Goal: Check status: Check status

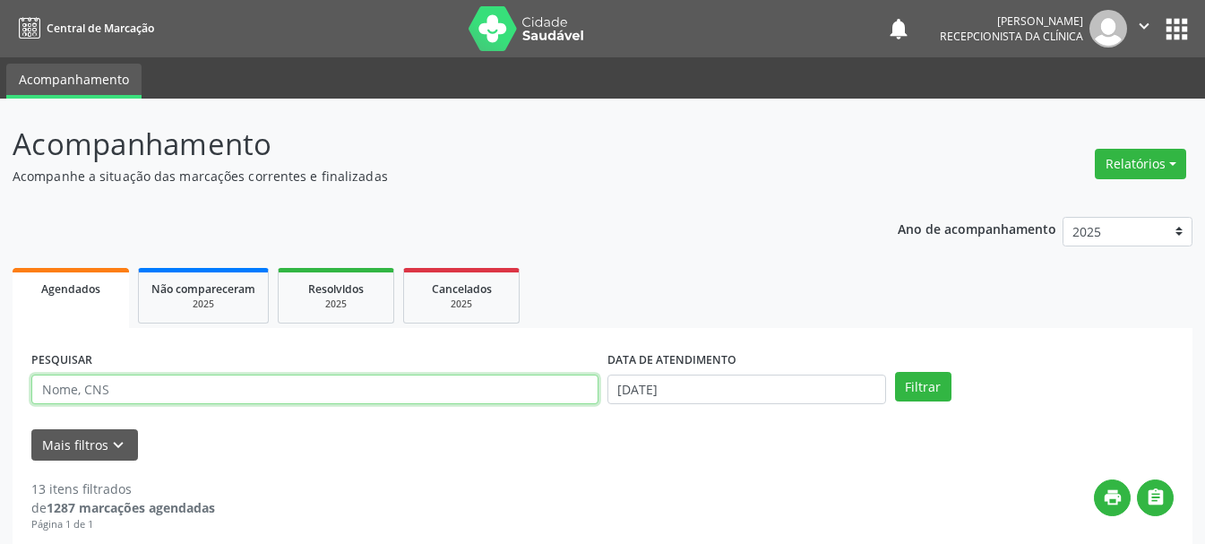
click at [462, 391] on input "text" at bounding box center [314, 389] width 567 height 30
paste input "[PERSON_NAME]"
type input "[PERSON_NAME]"
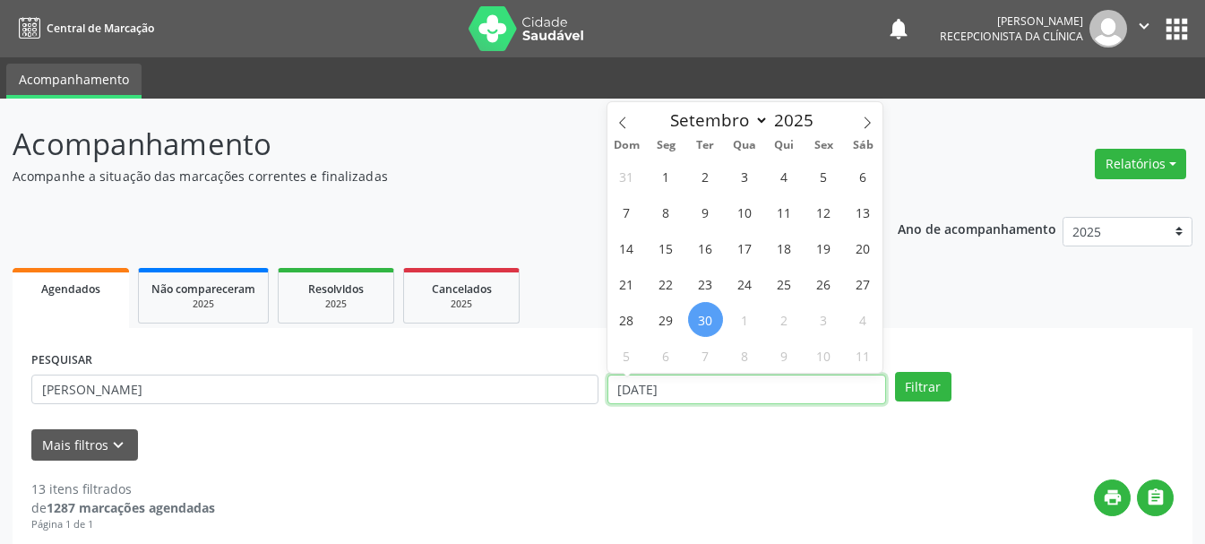
click at [668, 389] on input "[DATE]" at bounding box center [746, 389] width 279 height 30
click at [824, 282] on span "26" at bounding box center [823, 283] width 35 height 35
type input "[DATE]"
click at [824, 282] on span "26" at bounding box center [823, 283] width 35 height 35
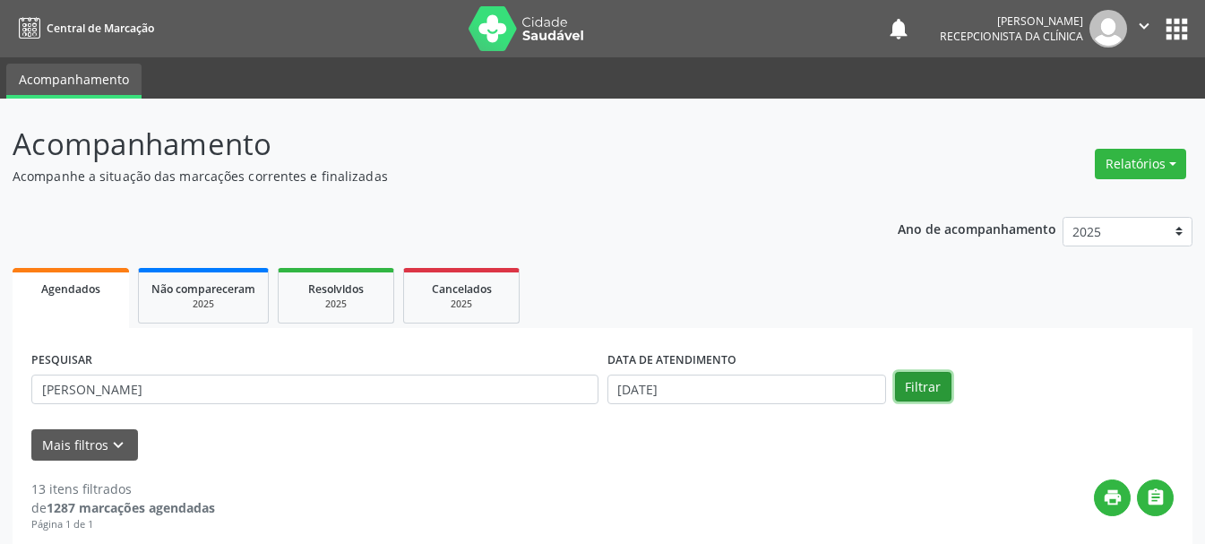
click at [923, 395] on button "Filtrar" at bounding box center [923, 387] width 56 height 30
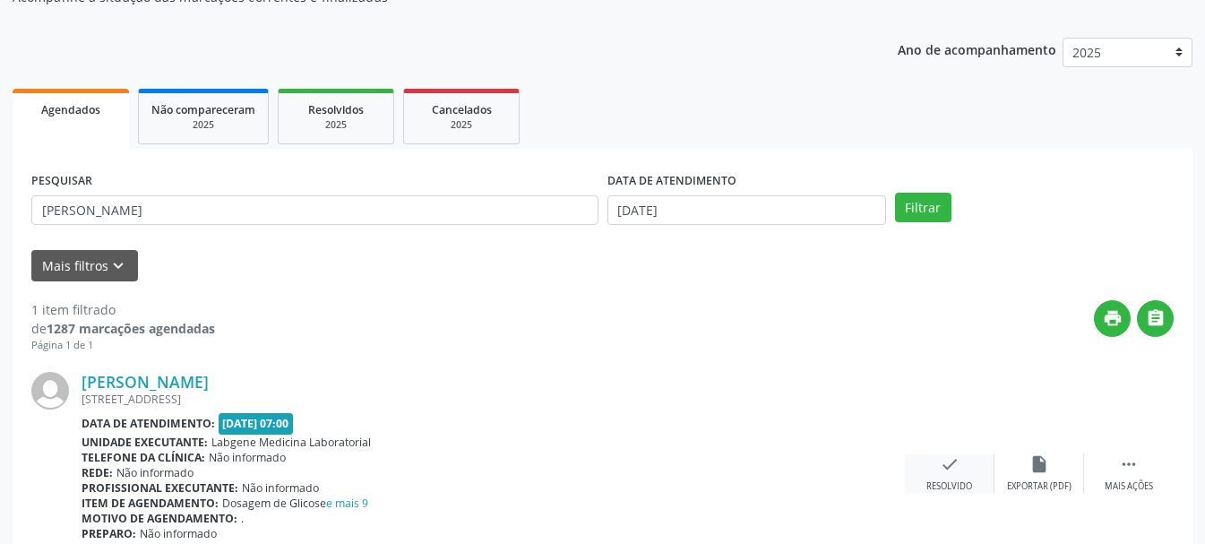
scroll to position [262, 0]
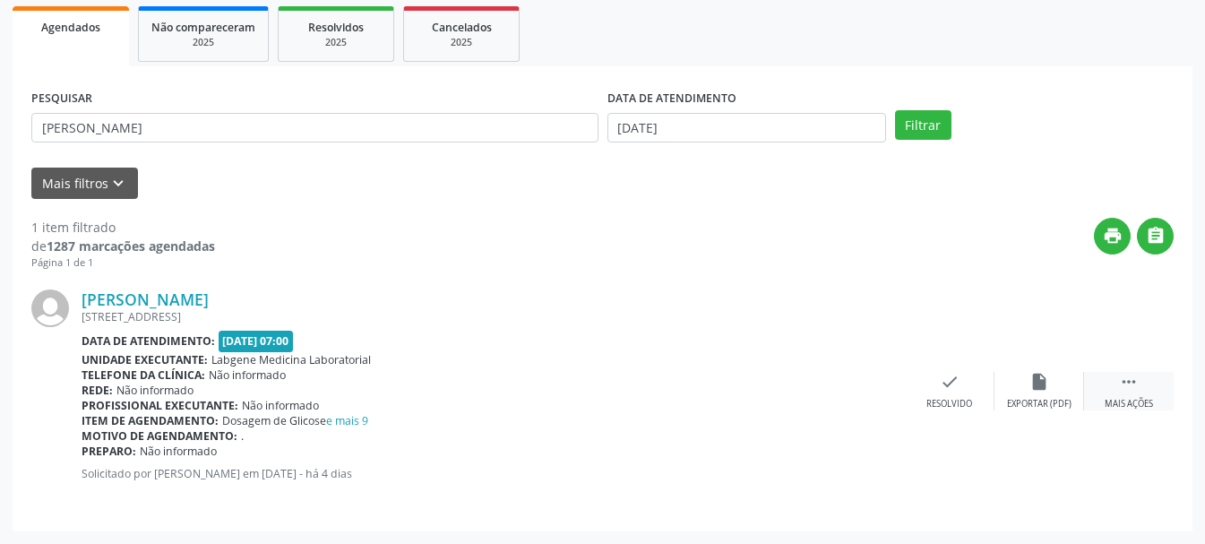
click at [1144, 384] on div " Mais ações" at bounding box center [1129, 391] width 90 height 39
click at [864, 398] on div "Imprimir" at bounding box center [859, 404] width 40 height 13
